Goal: Task Accomplishment & Management: Manage account settings

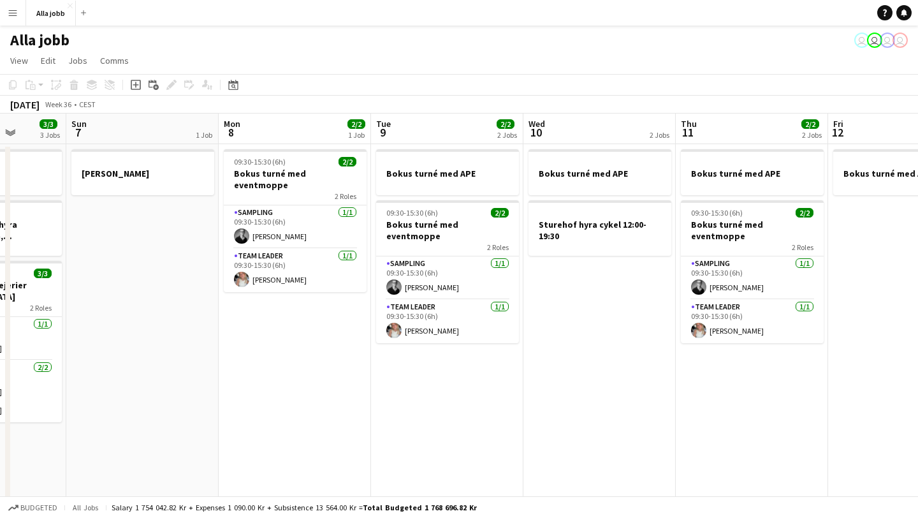
scroll to position [0, 381]
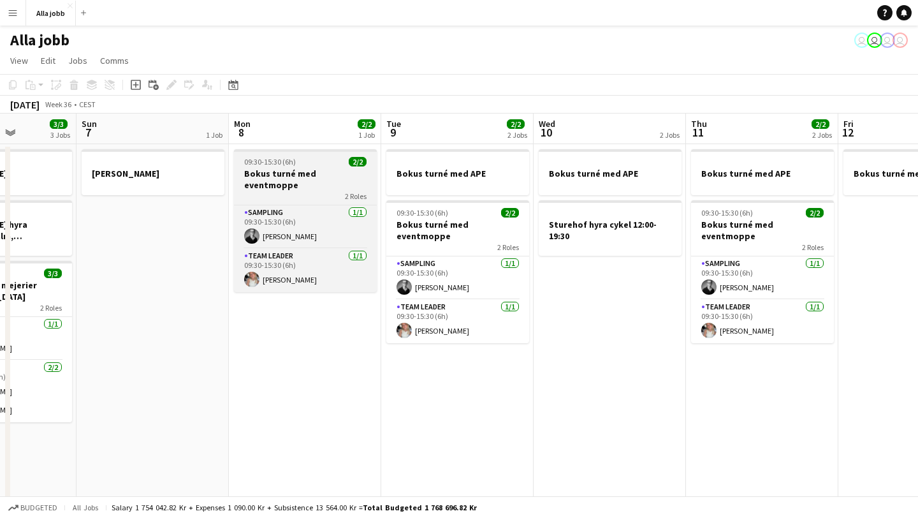
click at [302, 175] on h3 "Bokus turné med eventmoppe" at bounding box center [305, 179] width 143 height 23
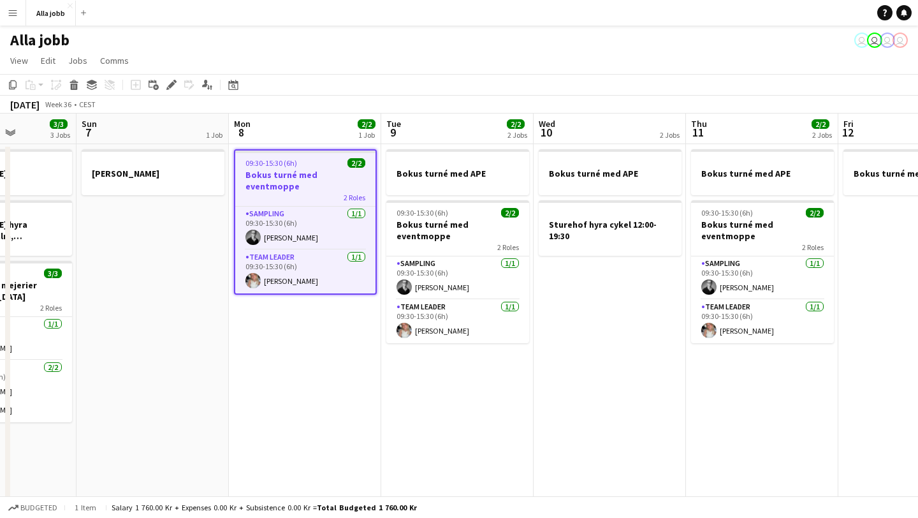
click at [309, 433] on app-date-cell "09:30-15:30 (6h) 2/2 Bokus turné med eventmoppe 2 Roles Sampling [DATE] 09:30-1…" at bounding box center [305, 380] width 152 height 472
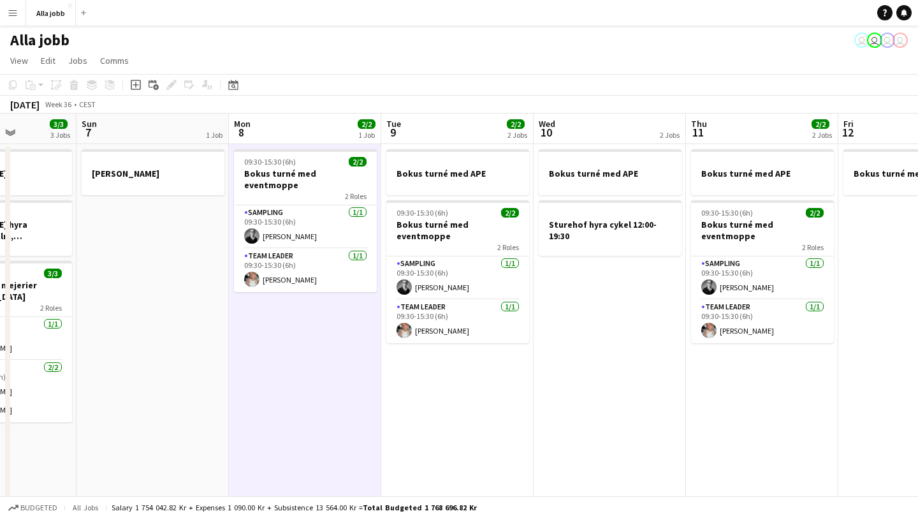
click at [307, 419] on app-date-cell "09:30-15:30 (6h) 2/2 Bokus turné med eventmoppe 2 Roles Sampling [DATE] 09:30-1…" at bounding box center [305, 380] width 152 height 472
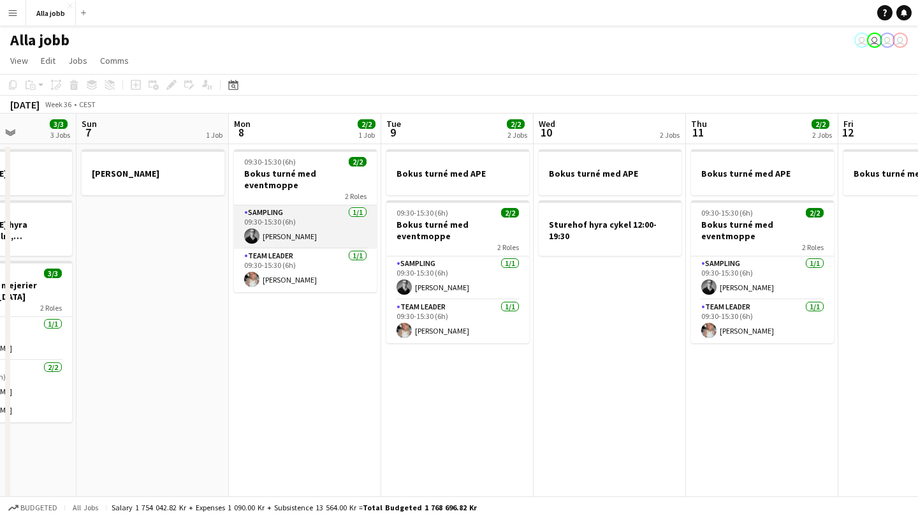
click at [304, 205] on app-card-role "Sampling [DATE] 09:30-15:30 (6h) [PERSON_NAME]" at bounding box center [305, 226] width 143 height 43
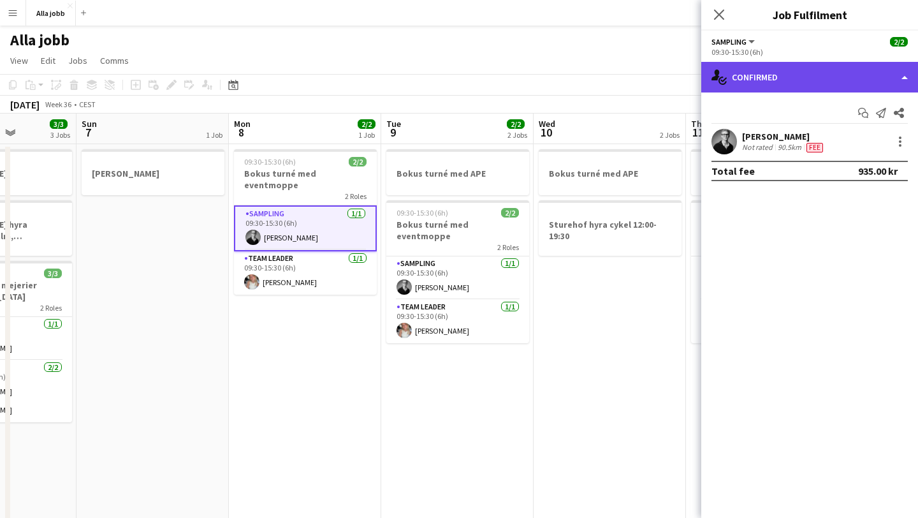
click at [729, 79] on div "single-neutral-actions-check-2 Confirmed" at bounding box center [809, 77] width 217 height 31
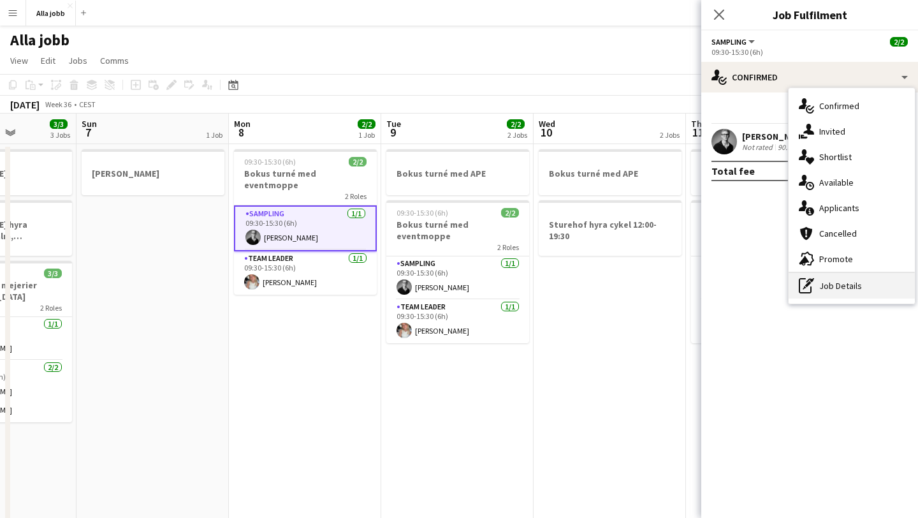
click at [847, 293] on div "pen-write Job Details" at bounding box center [852, 286] width 126 height 26
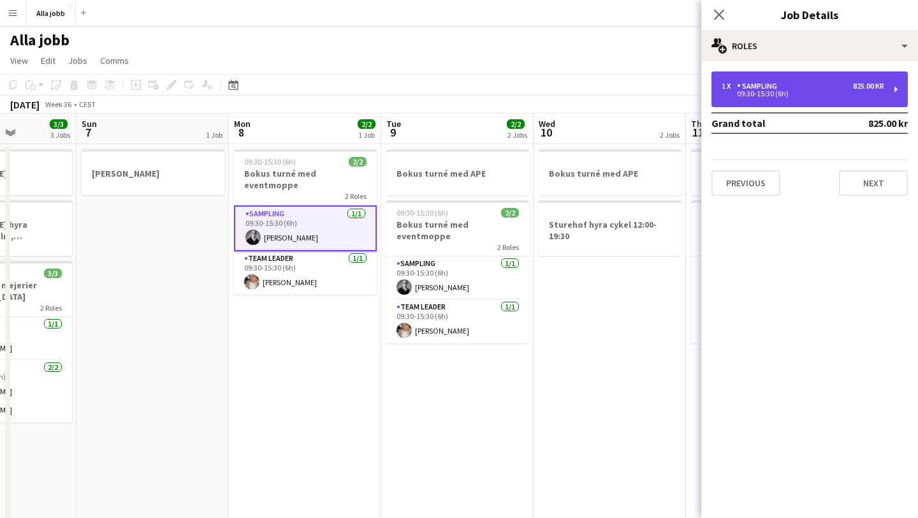
click at [762, 104] on div "1 x Sampling 825.00 kr 09:30-15:30 (6h)" at bounding box center [809, 89] width 196 height 36
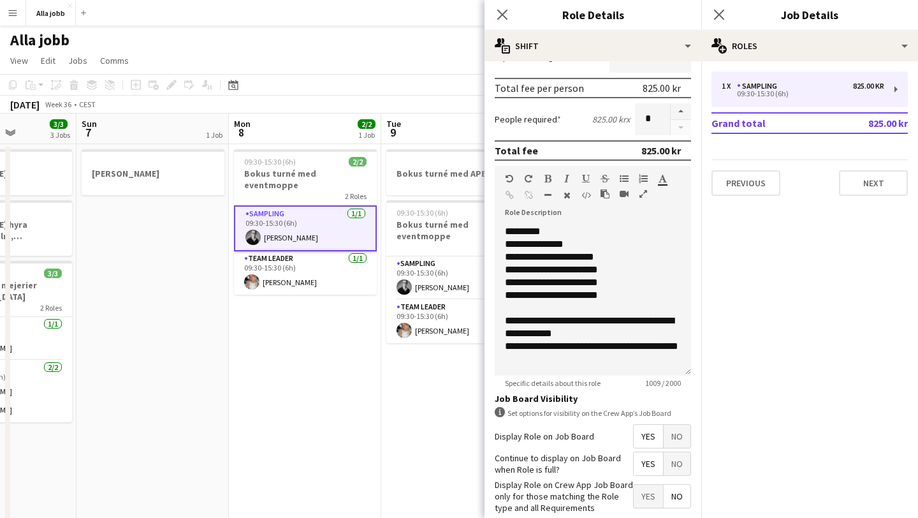
scroll to position [0, 380]
click at [417, 401] on app-date-cell "Bokus turné med APE 09:30-15:30 (6h) 2/2 Bokus turné med eventmoppe 2 Roles Sam…" at bounding box center [458, 380] width 152 height 472
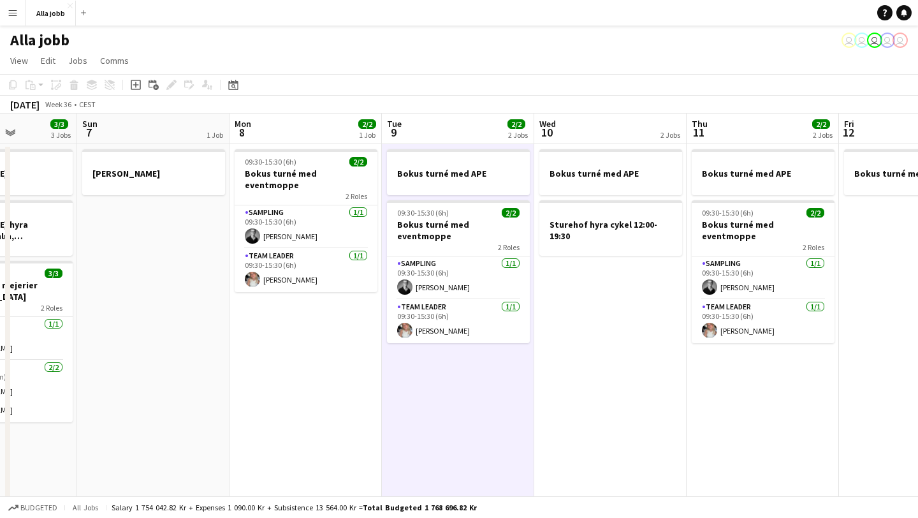
click at [417, 401] on app-date-cell "Bokus turné med APE 09:30-15:30 (6h) 2/2 Bokus turné med eventmoppe 2 Roles Sam…" at bounding box center [458, 380] width 152 height 472
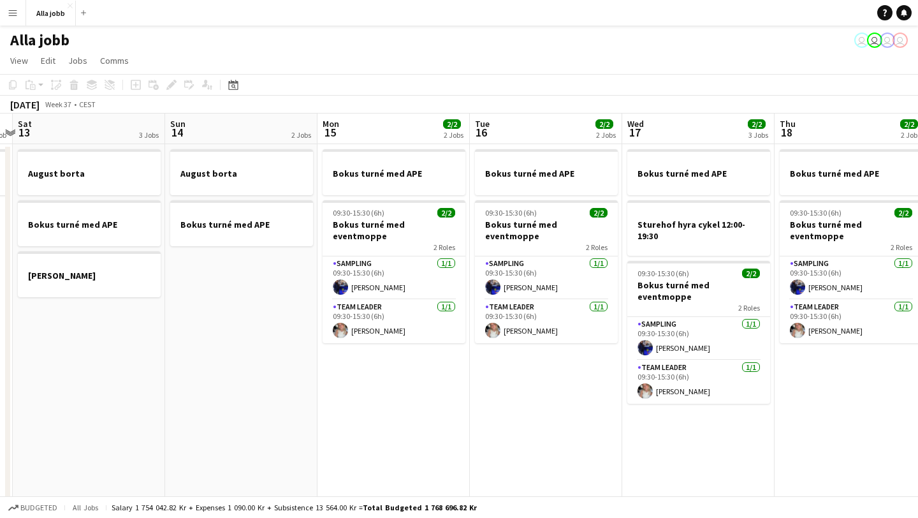
scroll to position [0, 599]
